Goal: Transaction & Acquisition: Purchase product/service

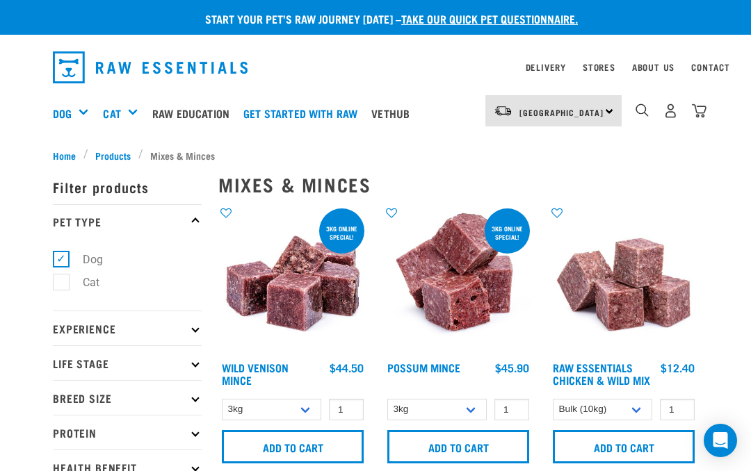
select select "14881"
select select
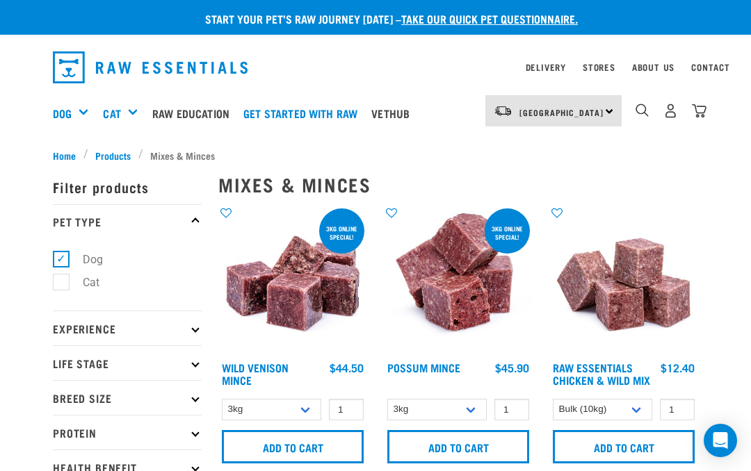
select select
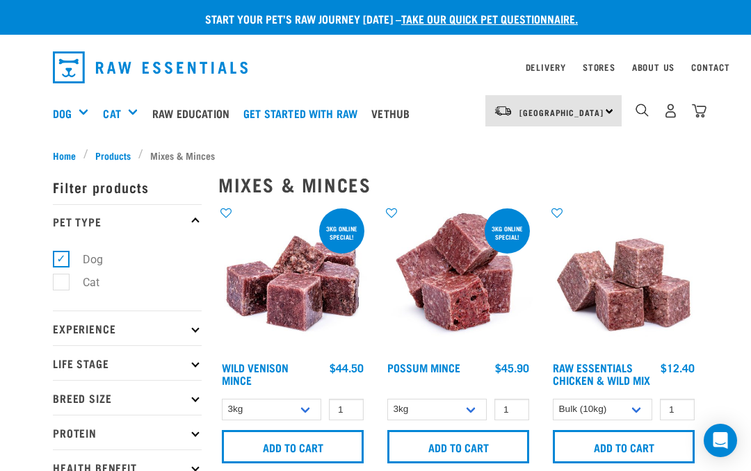
select select
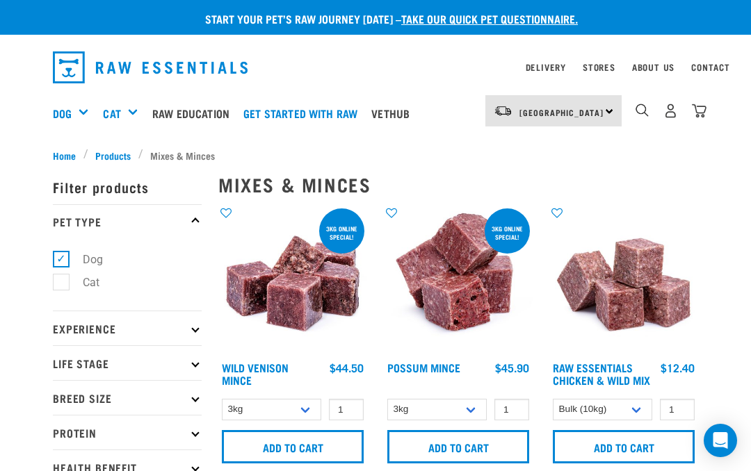
select select
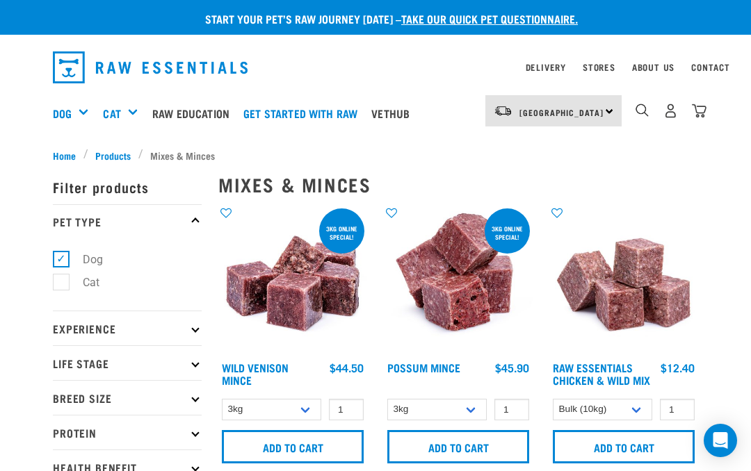
select select
